Goal: Information Seeking & Learning: Learn about a topic

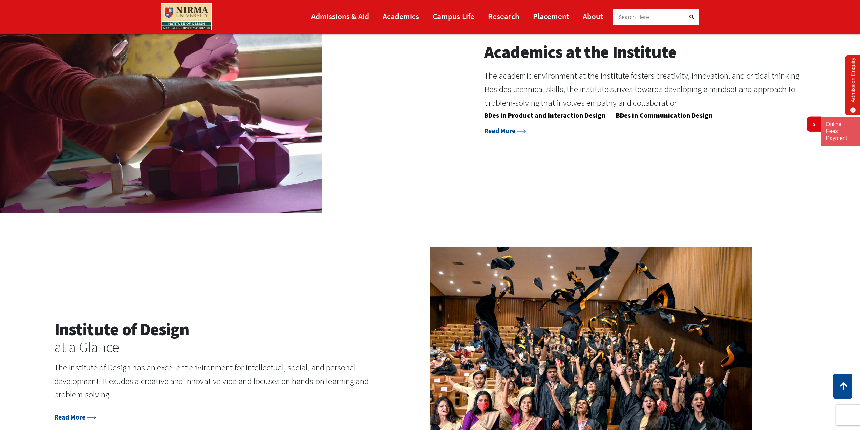
scroll to position [814, 0]
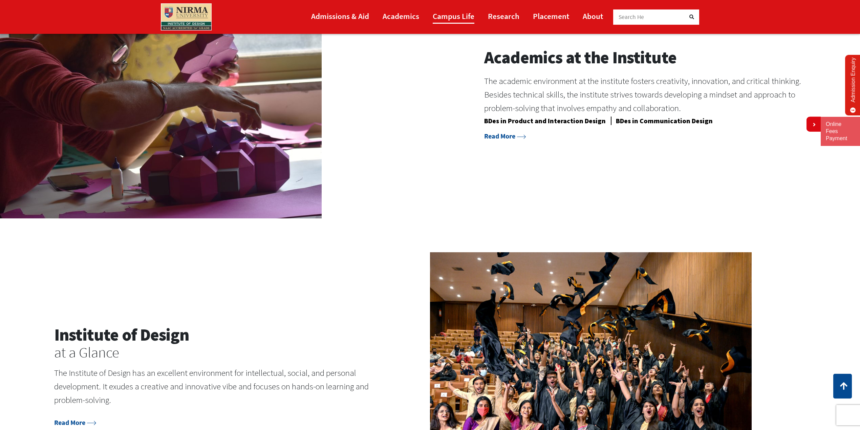
click at [454, 13] on link "Campus Life" at bounding box center [454, 15] width 42 height 15
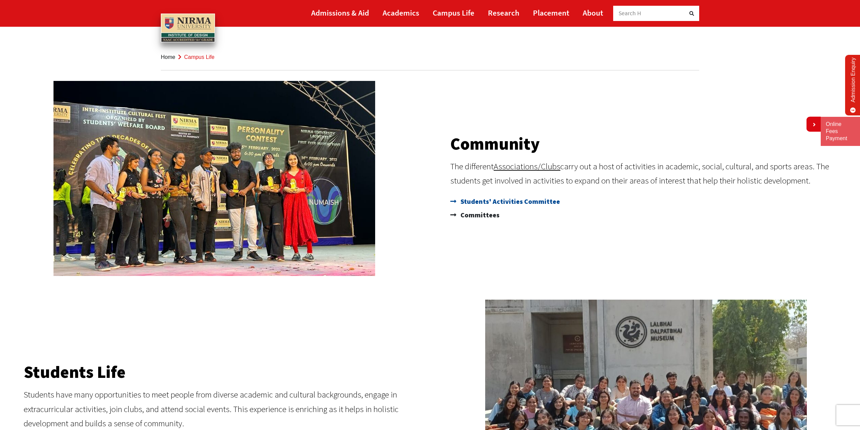
click at [500, 200] on span "Students' Activities Committee" at bounding box center [509, 202] width 101 height 14
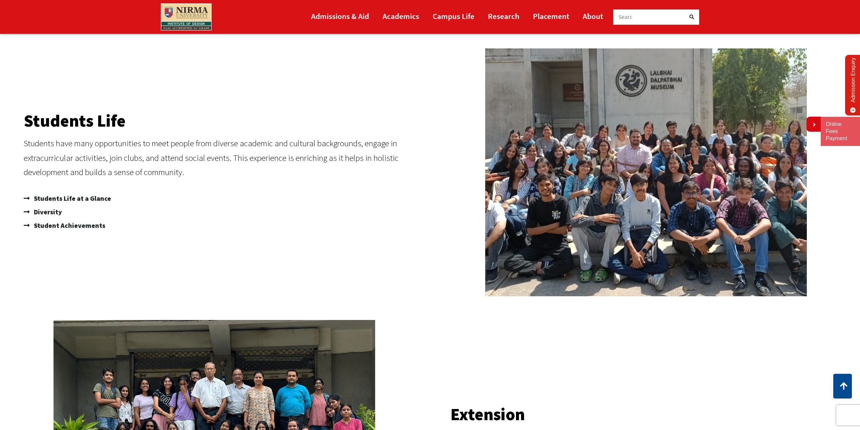
scroll to position [260, 0]
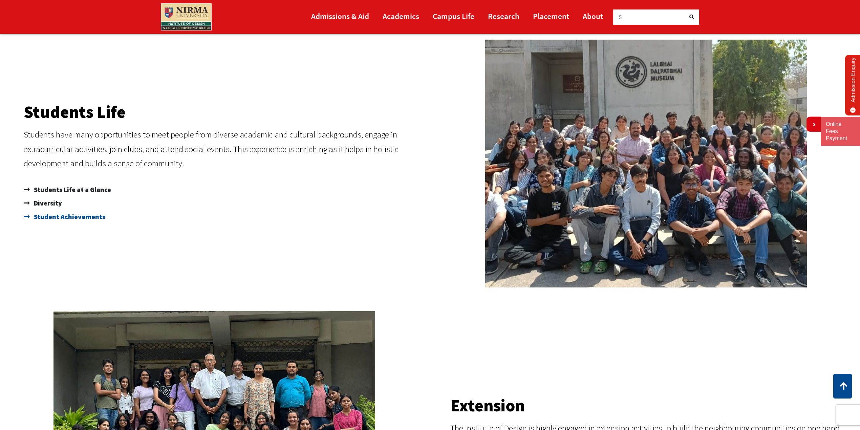
click at [76, 218] on span "Student Achievements" at bounding box center [68, 217] width 73 height 14
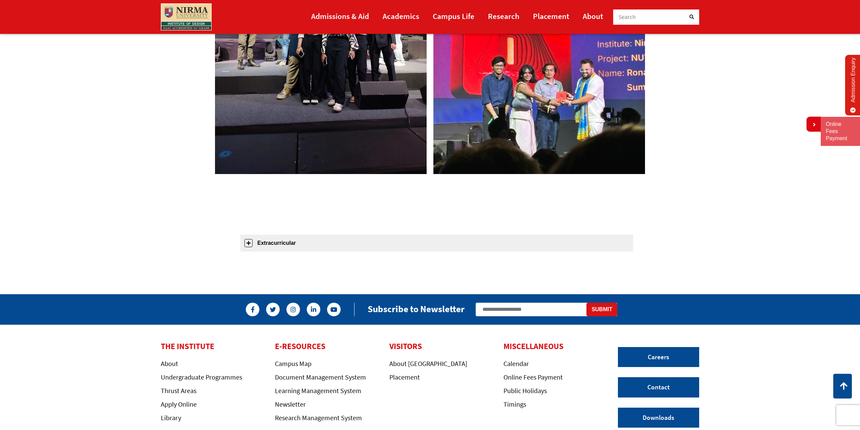
scroll to position [553, 0]
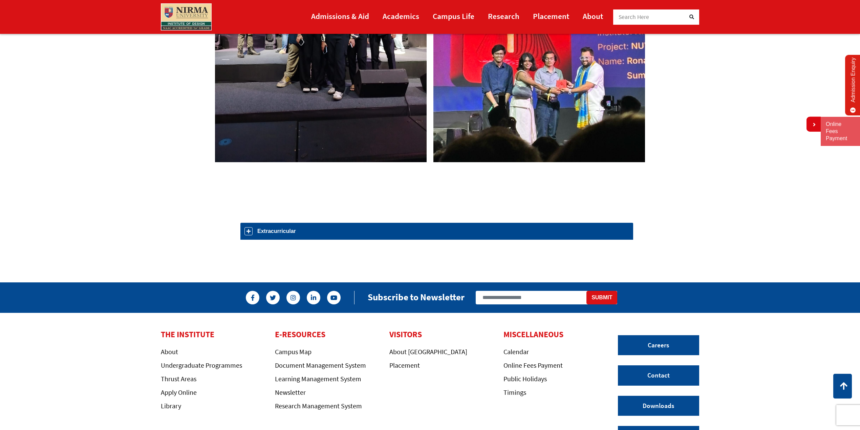
click at [277, 228] on link "Extracurricular" at bounding box center [437, 231] width 393 height 17
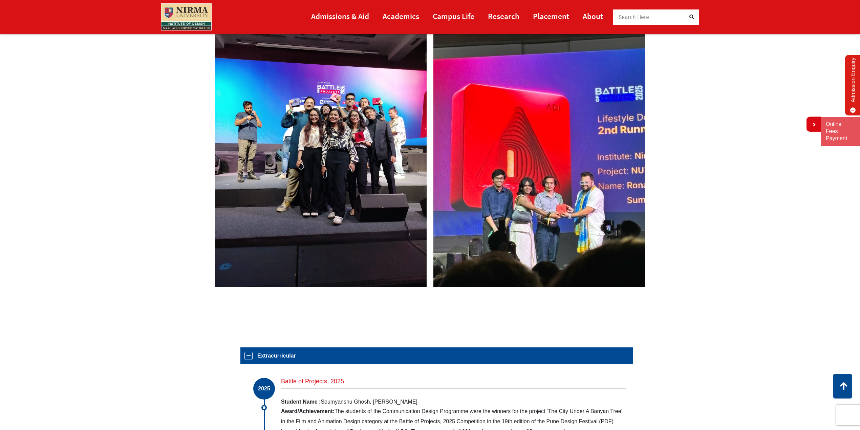
scroll to position [0, 0]
